Goal: Information Seeking & Learning: Check status

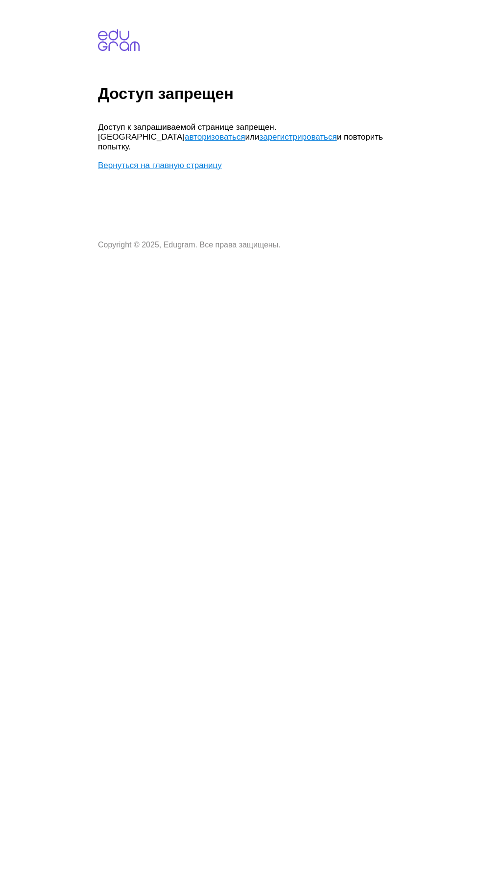
click at [129, 161] on link "Вернуться на главную страницу" at bounding box center [160, 165] width 124 height 9
click at [185, 135] on link "авторизоваться" at bounding box center [215, 136] width 60 height 9
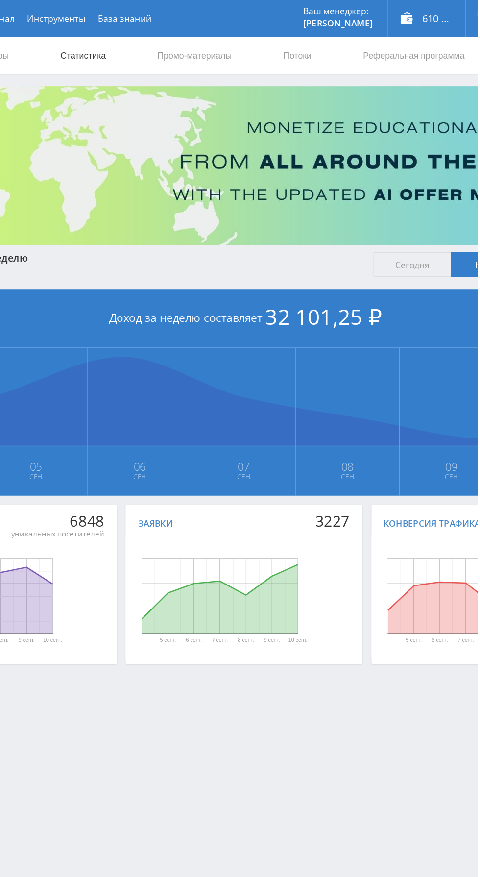
click at [177, 35] on link "Статистика" at bounding box center [166, 43] width 38 height 29
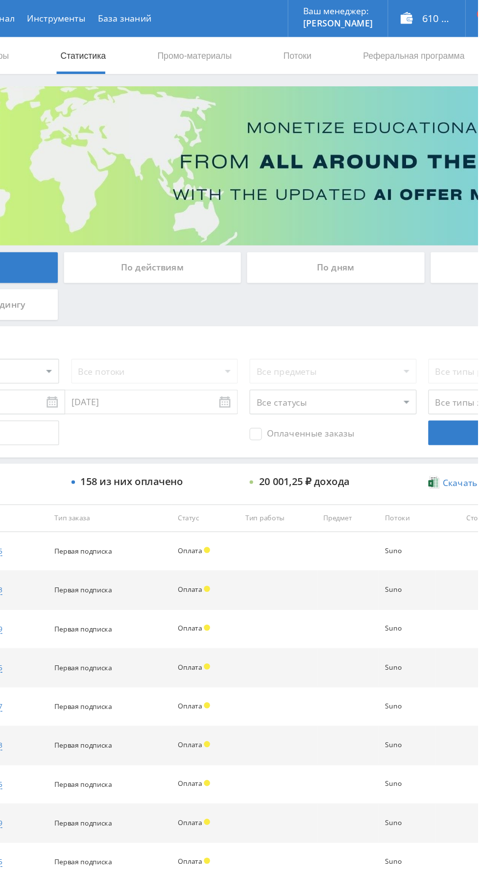
click at [368, 213] on div "По дням" at bounding box center [366, 212] width 141 height 25
click at [0, 0] on input "По дням" at bounding box center [0, 0] width 0 height 0
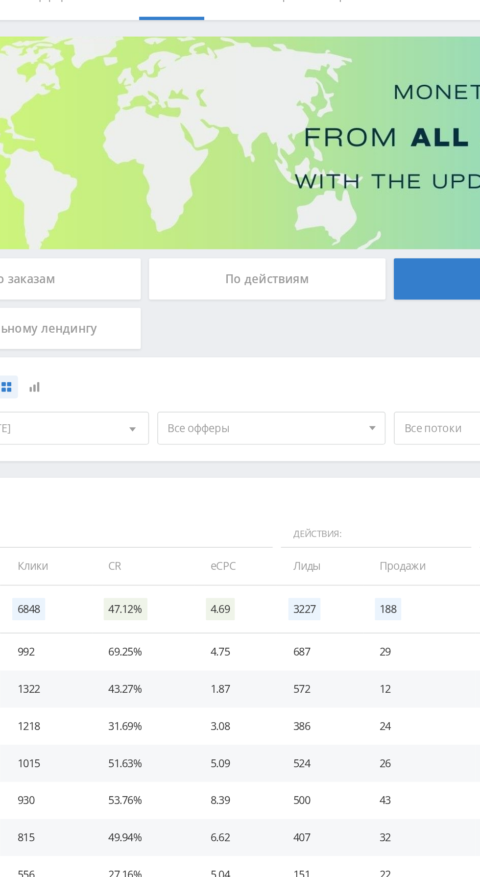
click at [236, 305] on span "Все офферы" at bounding box center [219, 301] width 115 height 19
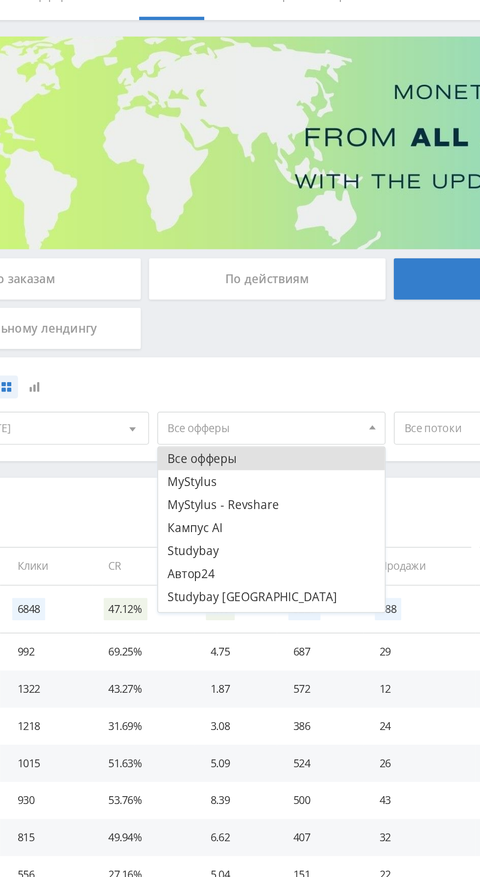
scroll to position [12, 0]
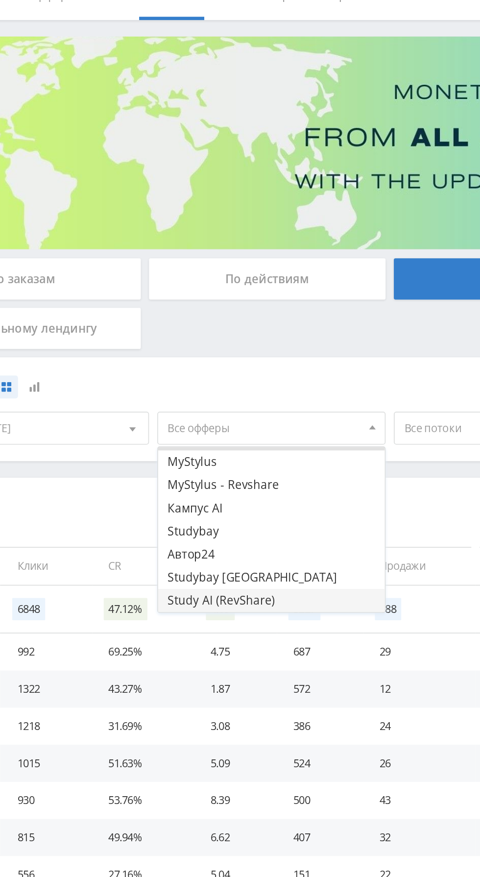
click at [233, 403] on button "Study AI (RevShare)" at bounding box center [223, 404] width 135 height 14
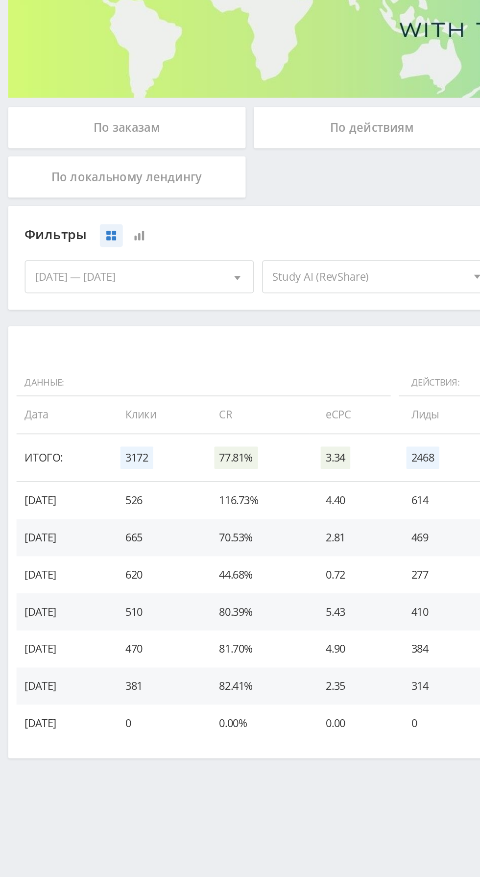
click at [114, 211] on div "По заказам" at bounding box center [75, 212] width 141 height 25
click at [0, 0] on input "По заказам" at bounding box center [0, 0] width 0 height 0
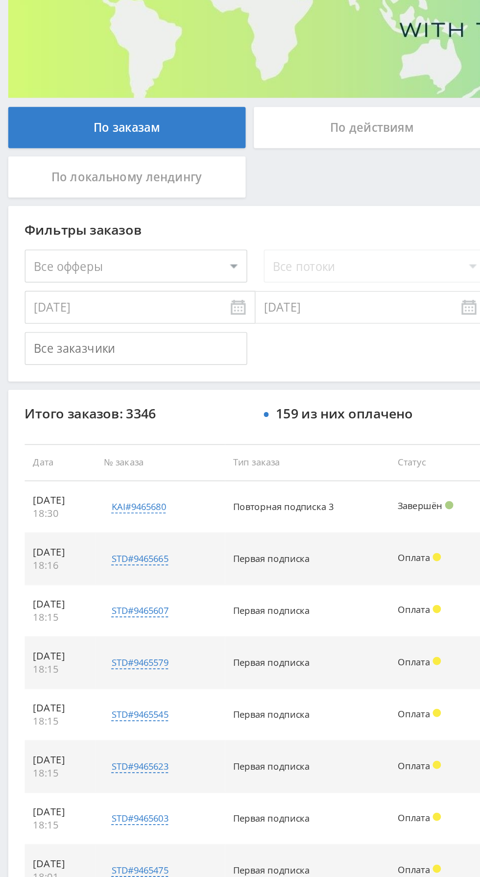
click at [122, 292] on select "Все офферы MyStylus MyStylus - Revshare Кампус AI Studybay Автор24 Studybay Bra…" at bounding box center [81, 295] width 132 height 20
select select "376"
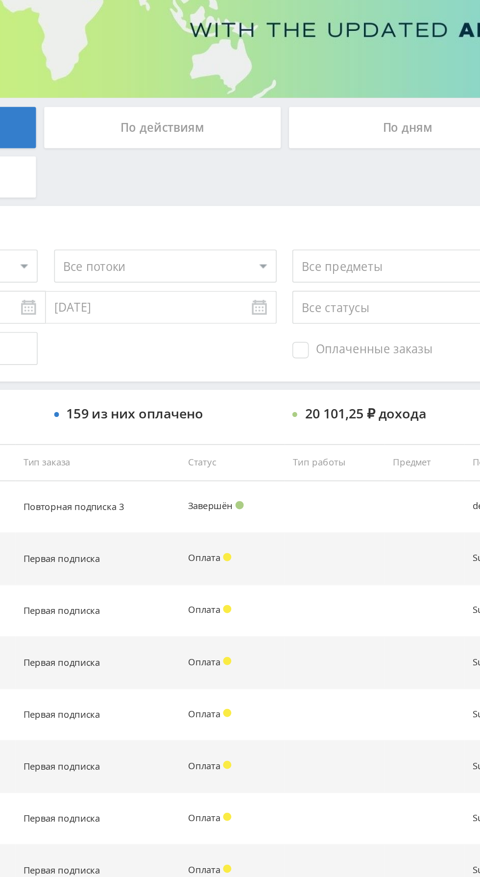
click at [258, 294] on select "Все потоки Suno ChatGPT5 Генерация видео Генерация фото Презентации New рефка П…" at bounding box center [223, 295] width 132 height 20
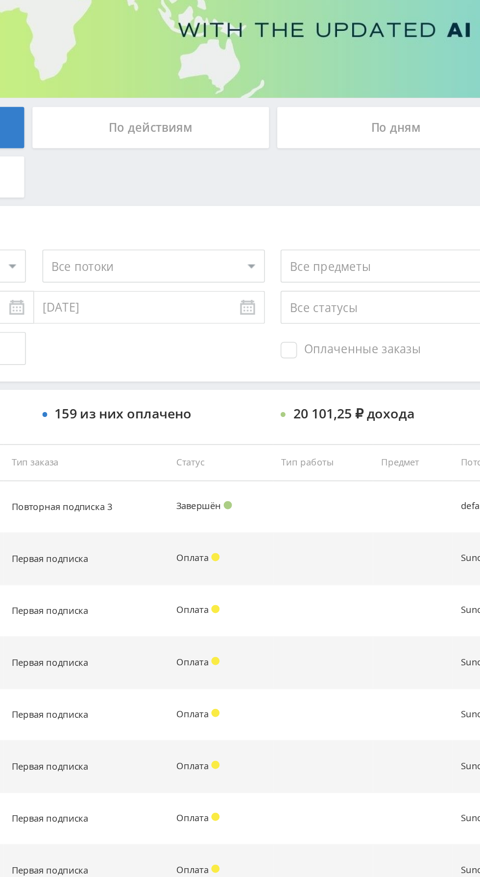
click at [336, 346] on span "Оплаченные заказы" at bounding box center [339, 345] width 83 height 10
click at [0, 0] on input "Оплаченные заказы" at bounding box center [0, 0] width 0 height 0
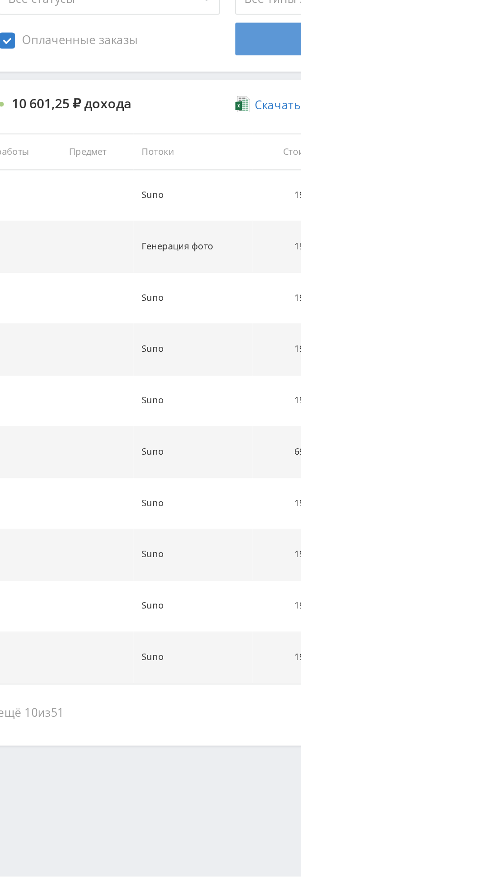
scroll to position [0, 0]
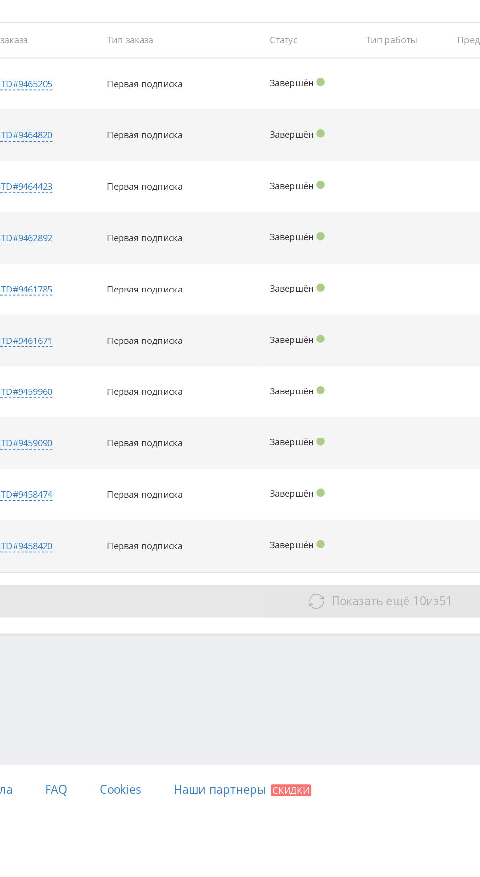
click at [296, 741] on button "Показать ещё 10 из 51" at bounding box center [294, 749] width 559 height 20
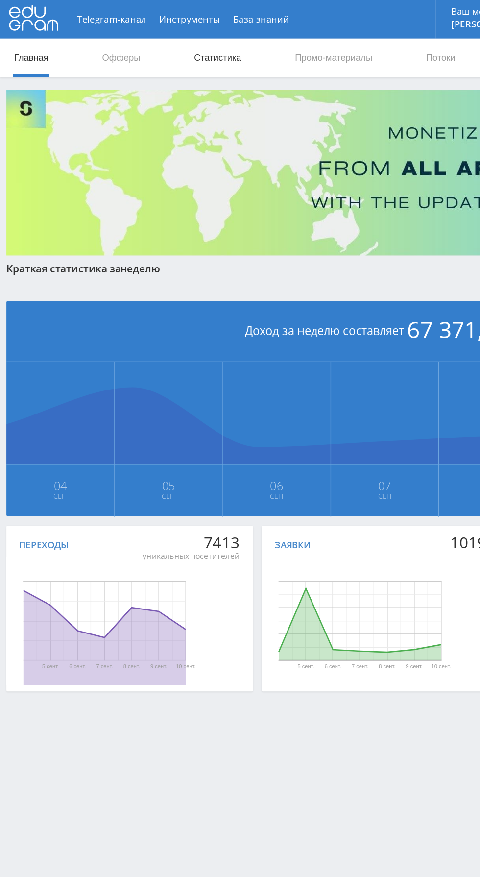
click at [171, 40] on link "Статистика" at bounding box center [166, 43] width 38 height 29
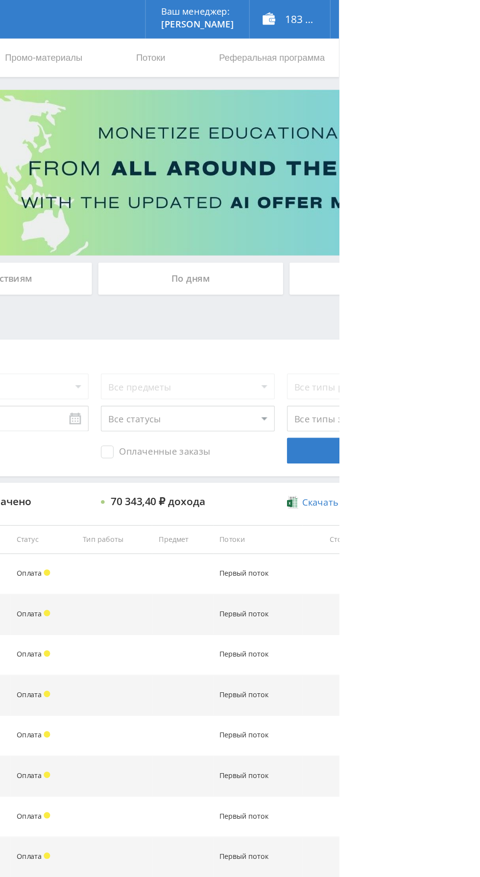
click at [384, 223] on div "По дням" at bounding box center [366, 212] width 141 height 25
click at [0, 0] on input "По дням" at bounding box center [0, 0] width 0 height 0
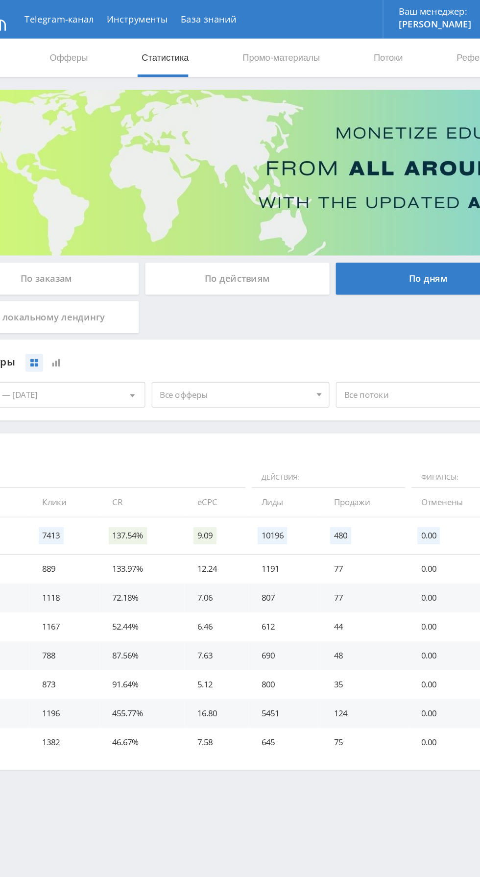
click at [238, 301] on span "Все офферы" at bounding box center [219, 301] width 115 height 19
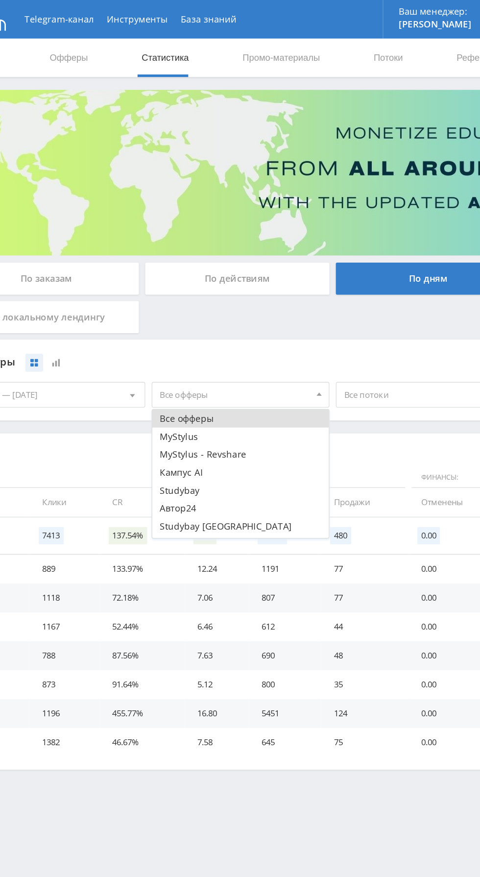
scroll to position [12, 0]
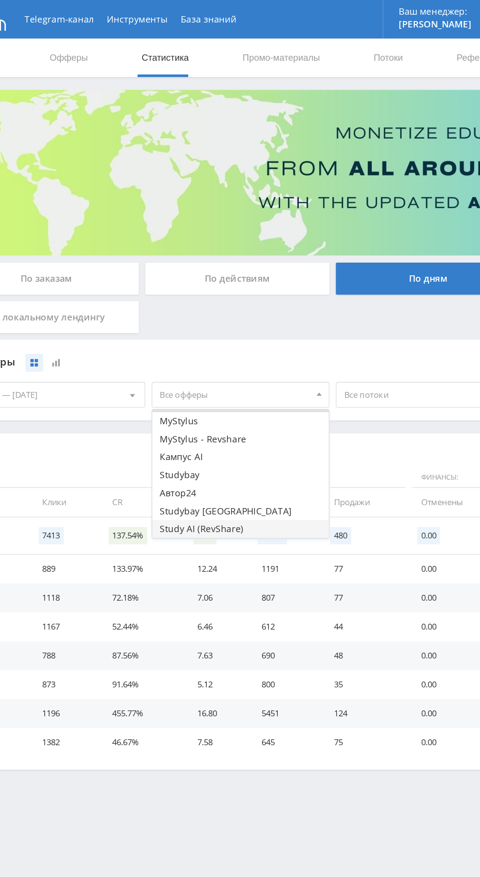
click at [233, 406] on button "Study AI (RevShare)" at bounding box center [223, 404] width 135 height 14
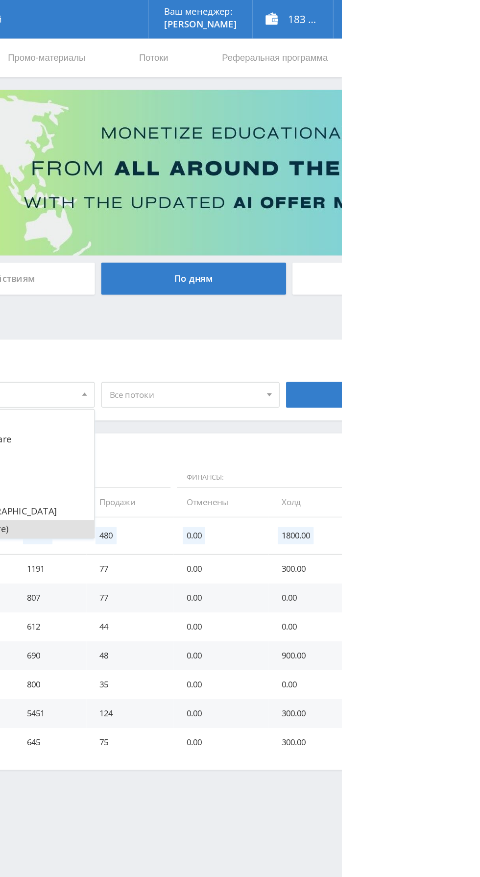
scroll to position [0, 0]
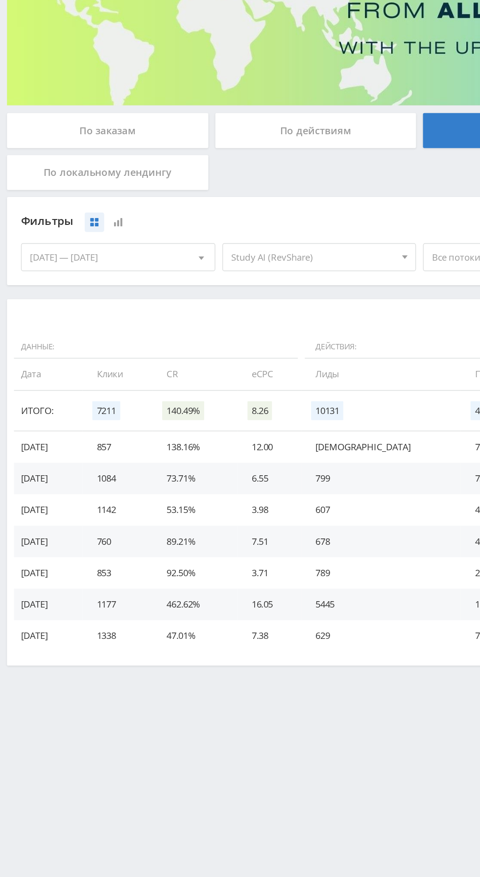
click at [111, 210] on div "По заказам" at bounding box center [75, 212] width 141 height 25
click at [0, 0] on input "По заказам" at bounding box center [0, 0] width 0 height 0
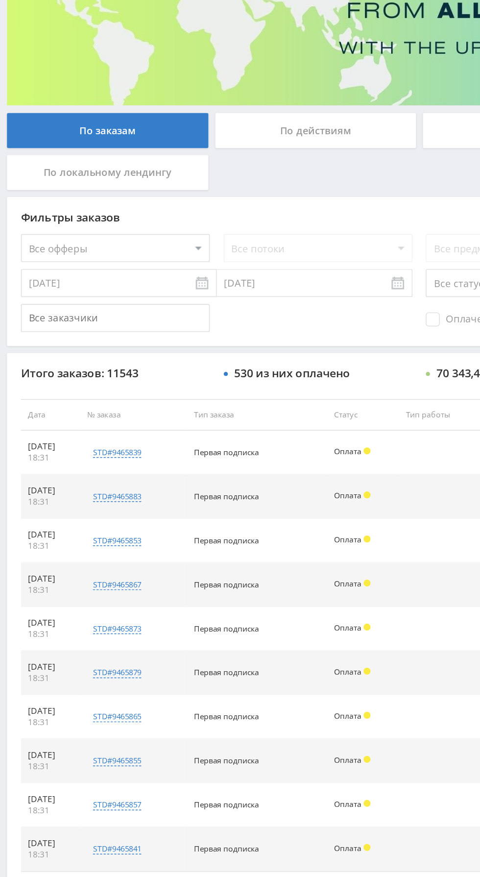
click at [115, 289] on select "Все офферы MyStylus MyStylus - Revshare Кампус AI Studybay Автор24 Studybay Bra…" at bounding box center [81, 295] width 132 height 20
select select "376"
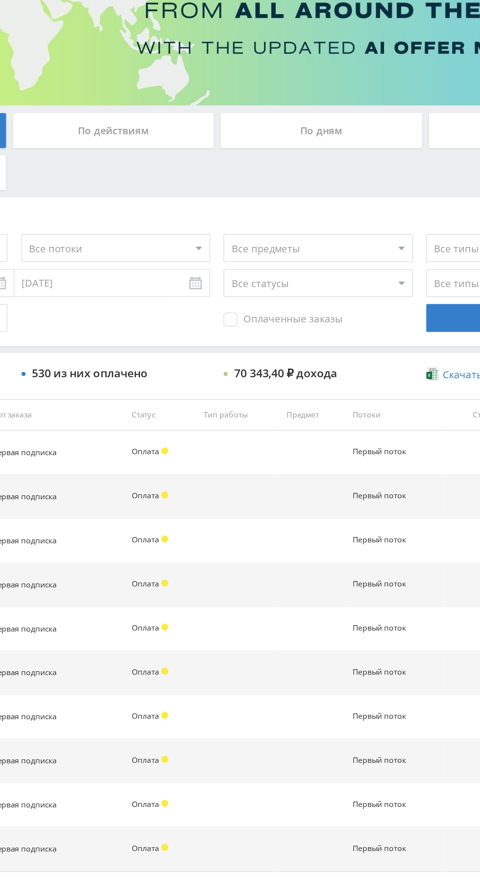
click at [359, 343] on span "Оплаченные заказы" at bounding box center [339, 345] width 83 height 10
click at [0, 0] on input "Оплаченные заказы" at bounding box center [0, 0] width 0 height 0
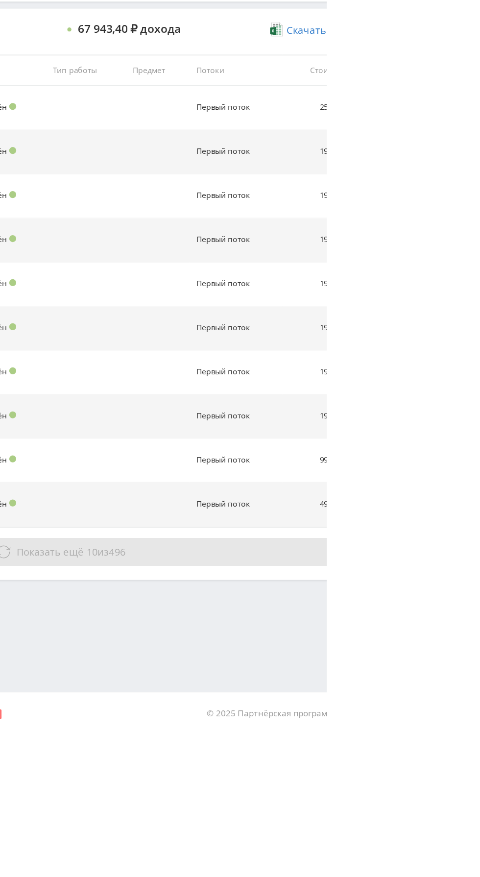
click at [468, 748] on button "Показать ещё 10 из 496" at bounding box center [294, 749] width 559 height 20
